Goal: Task Accomplishment & Management: Manage account settings

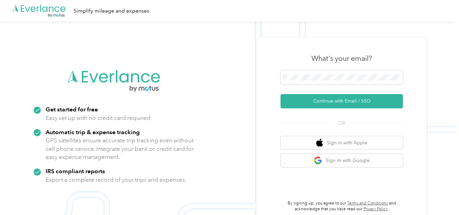
click at [233, 113] on img at bounding box center [228, 129] width 456 height 215
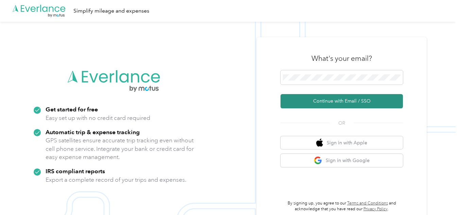
click at [325, 102] on button "Continue with Email / SSO" at bounding box center [342, 101] width 122 height 14
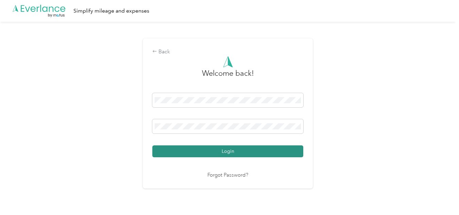
click at [226, 152] on button "Login" at bounding box center [227, 152] width 151 height 12
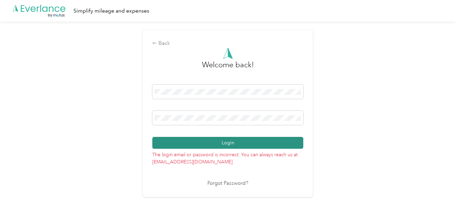
click at [229, 143] on button "Login" at bounding box center [227, 143] width 151 height 12
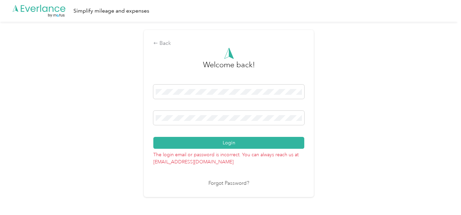
click at [232, 101] on div at bounding box center [228, 93] width 151 height 17
click at [232, 146] on button "Login" at bounding box center [228, 143] width 151 height 12
